Goal: Complete application form

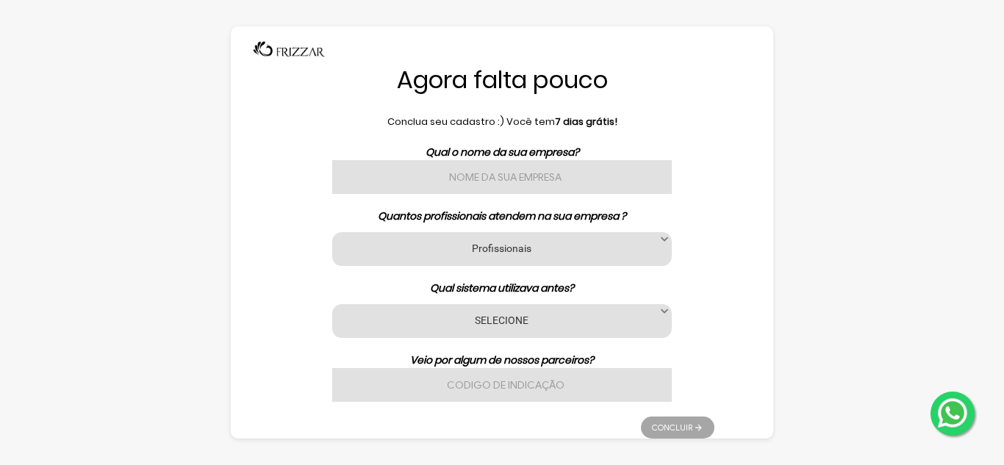
click at [559, 179] on input "text" at bounding box center [501, 177] width 339 height 34
type input "[PERSON_NAME]"
click at [546, 236] on div "Profissionais 1 2 3 a 6 7 a 11 12 a 17 18 ou mais Profissionais" at bounding box center [501, 249] width 339 height 34
click at [544, 265] on div "Profissionais 1 2 3 a 6 7 a 11 12 a 17 18 ou mais Profissionais" at bounding box center [501, 249] width 339 height 34
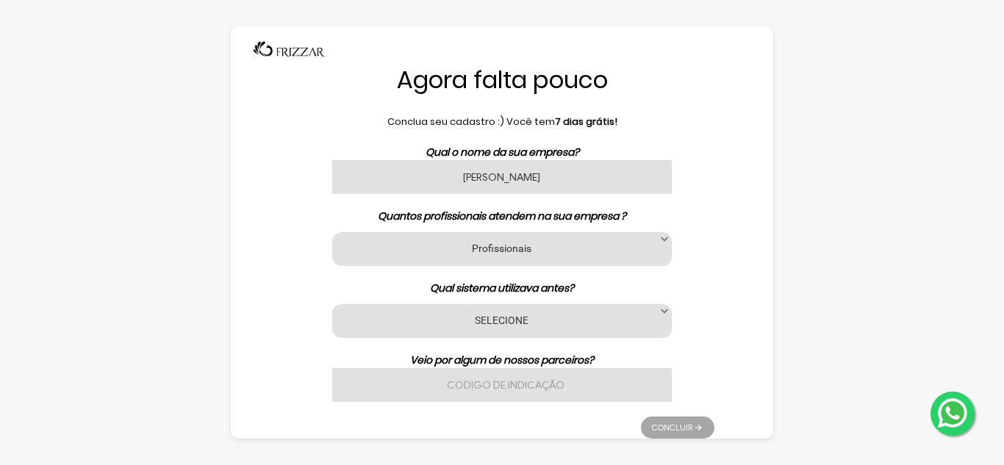
click at [542, 252] on label "Profissionais" at bounding box center [501, 248] width 303 height 14
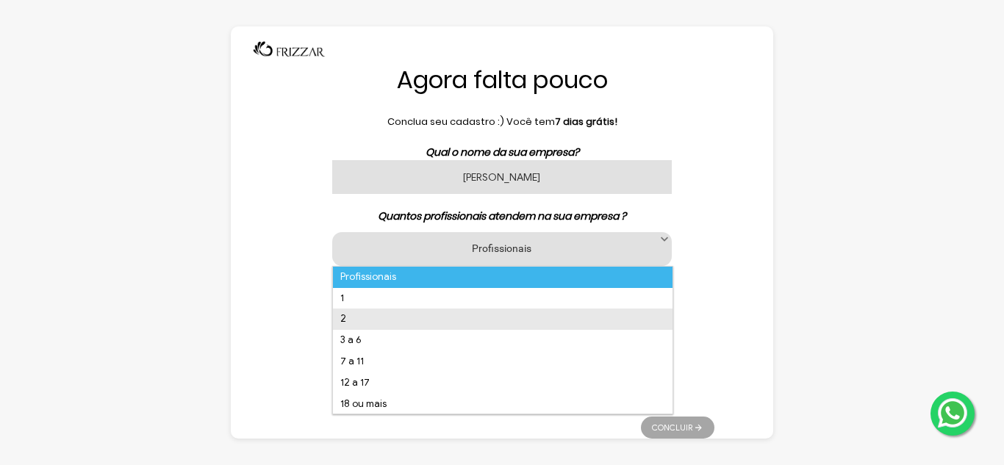
drag, startPoint x: 542, startPoint y: 252, endPoint x: 409, endPoint y: 314, distance: 146.6
click at [409, 314] on li "2" at bounding box center [502, 319] width 339 height 21
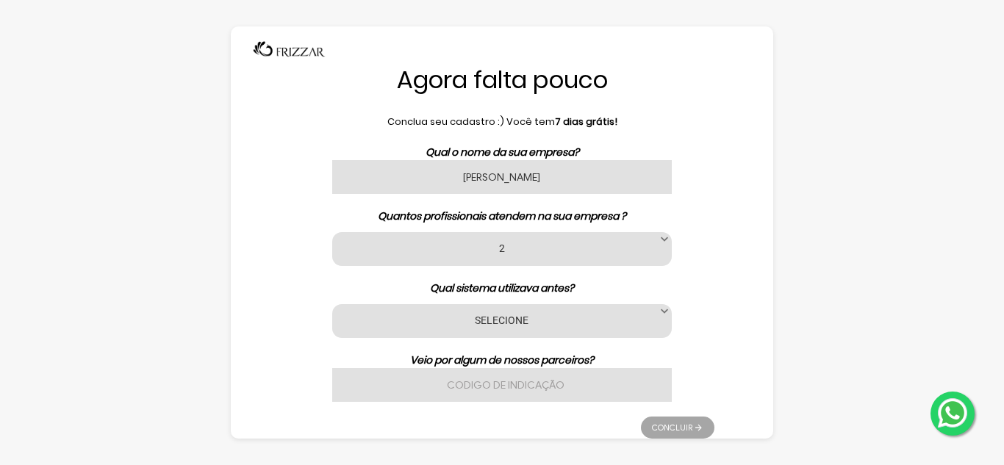
click at [433, 315] on label "SELECIONE" at bounding box center [501, 320] width 303 height 14
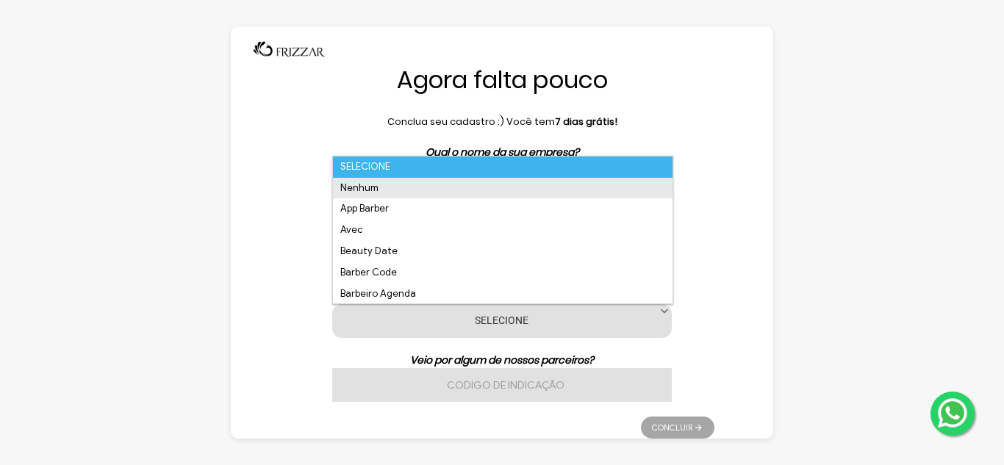
click at [371, 181] on li "Nenhum" at bounding box center [502, 188] width 339 height 21
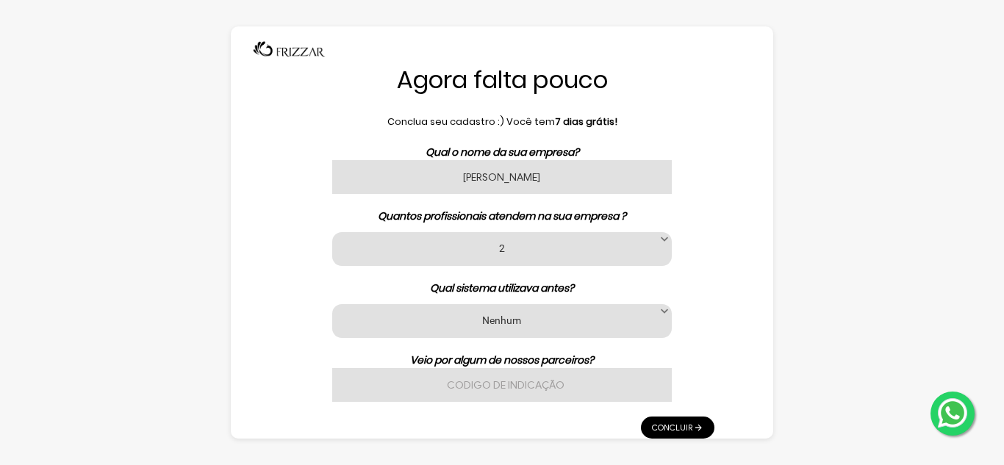
click at [382, 380] on input "text" at bounding box center [501, 385] width 339 height 34
click at [674, 430] on link "Concluir" at bounding box center [677, 428] width 73 height 22
